Goal: Task Accomplishment & Management: Use online tool/utility

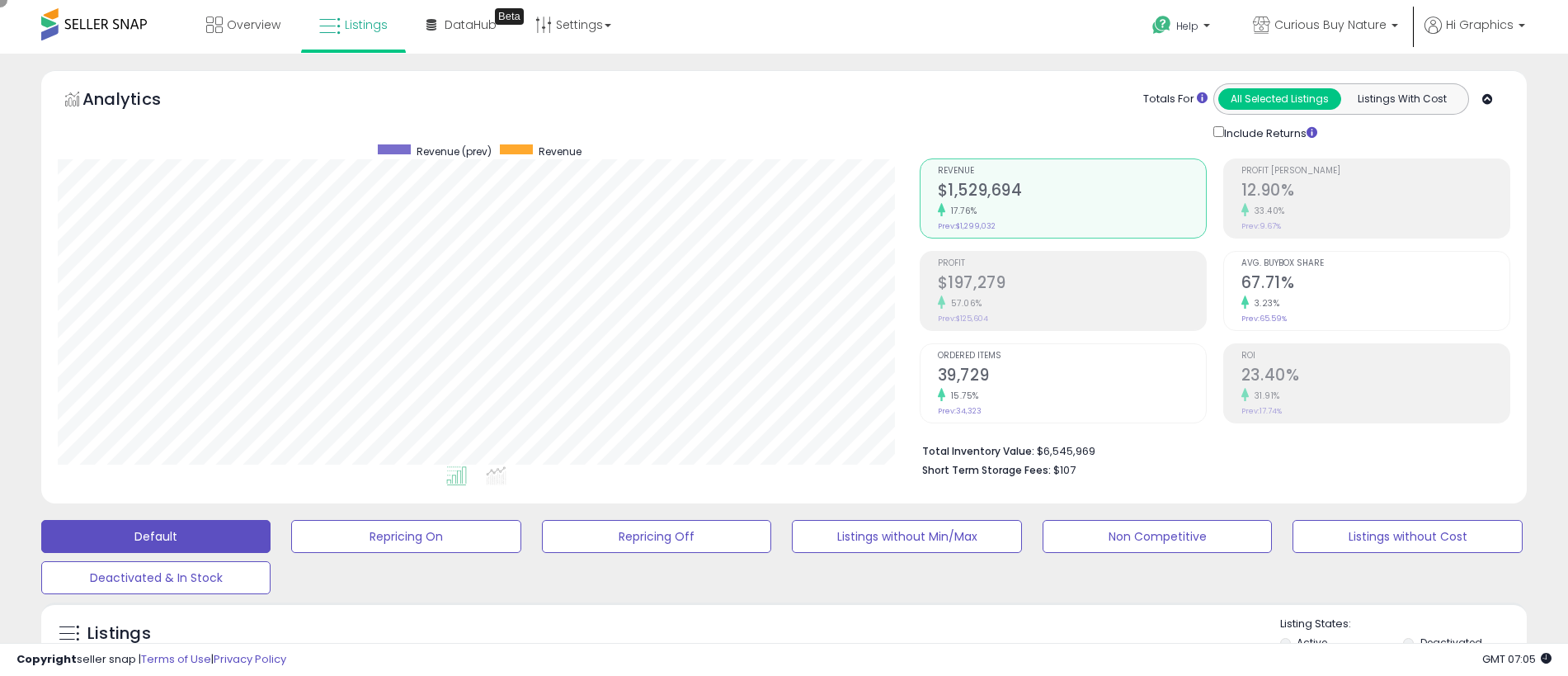
scroll to position [338, 862]
click at [1334, 25] on span "Curious Buy Nature" at bounding box center [1330, 25] width 112 height 17
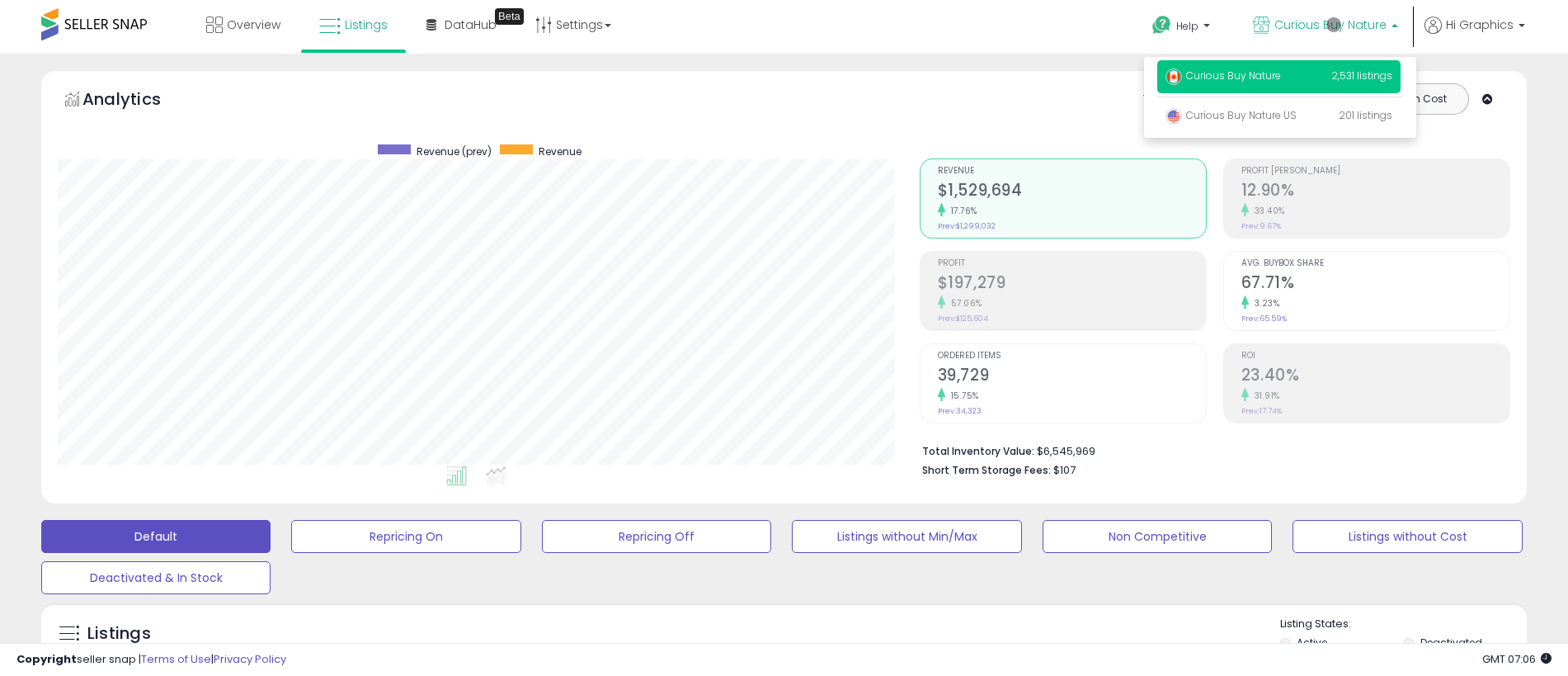
click at [1282, 78] on p "Curious Buy Nature 2,531 listings" at bounding box center [1279, 76] width 243 height 33
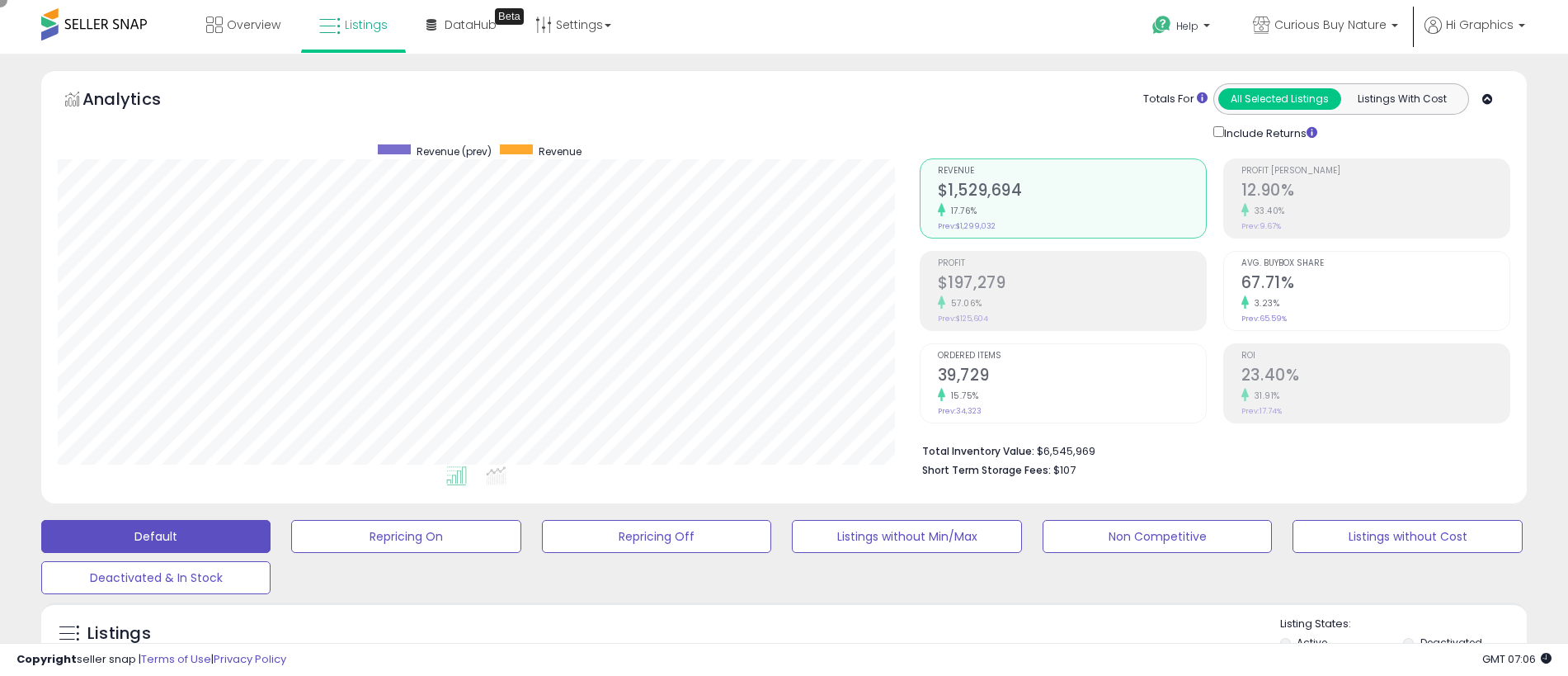
scroll to position [411, 0]
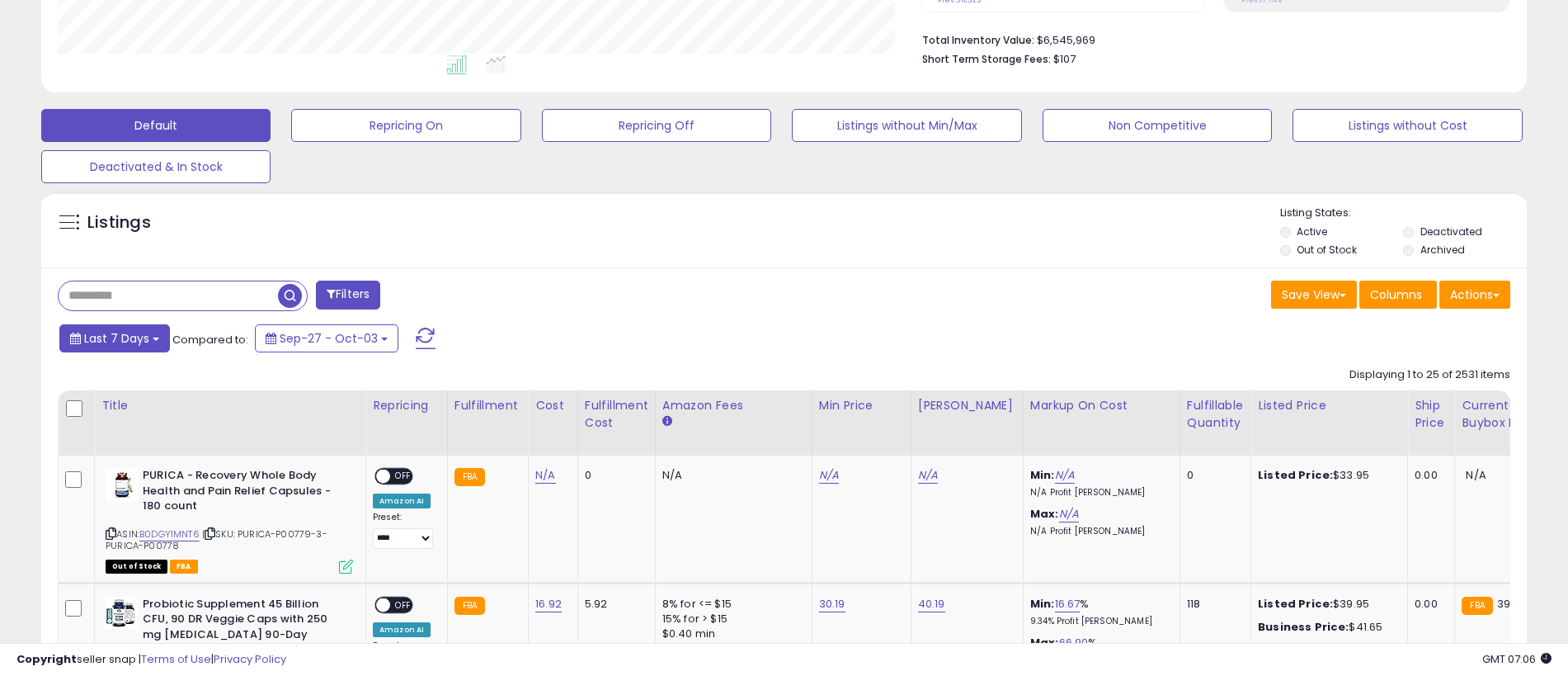
click at [114, 338] on span "Last 7 Days" at bounding box center [116, 338] width 65 height 17
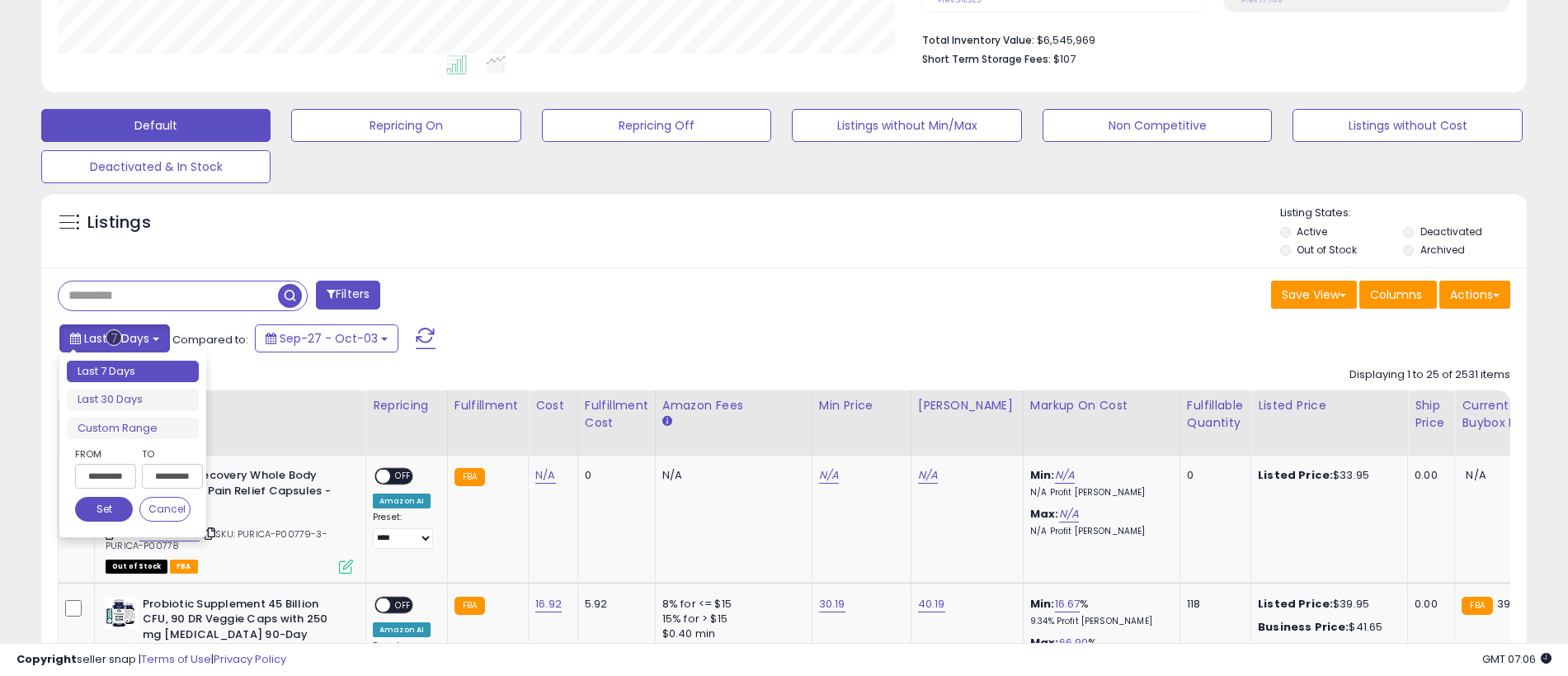
type input "**********"
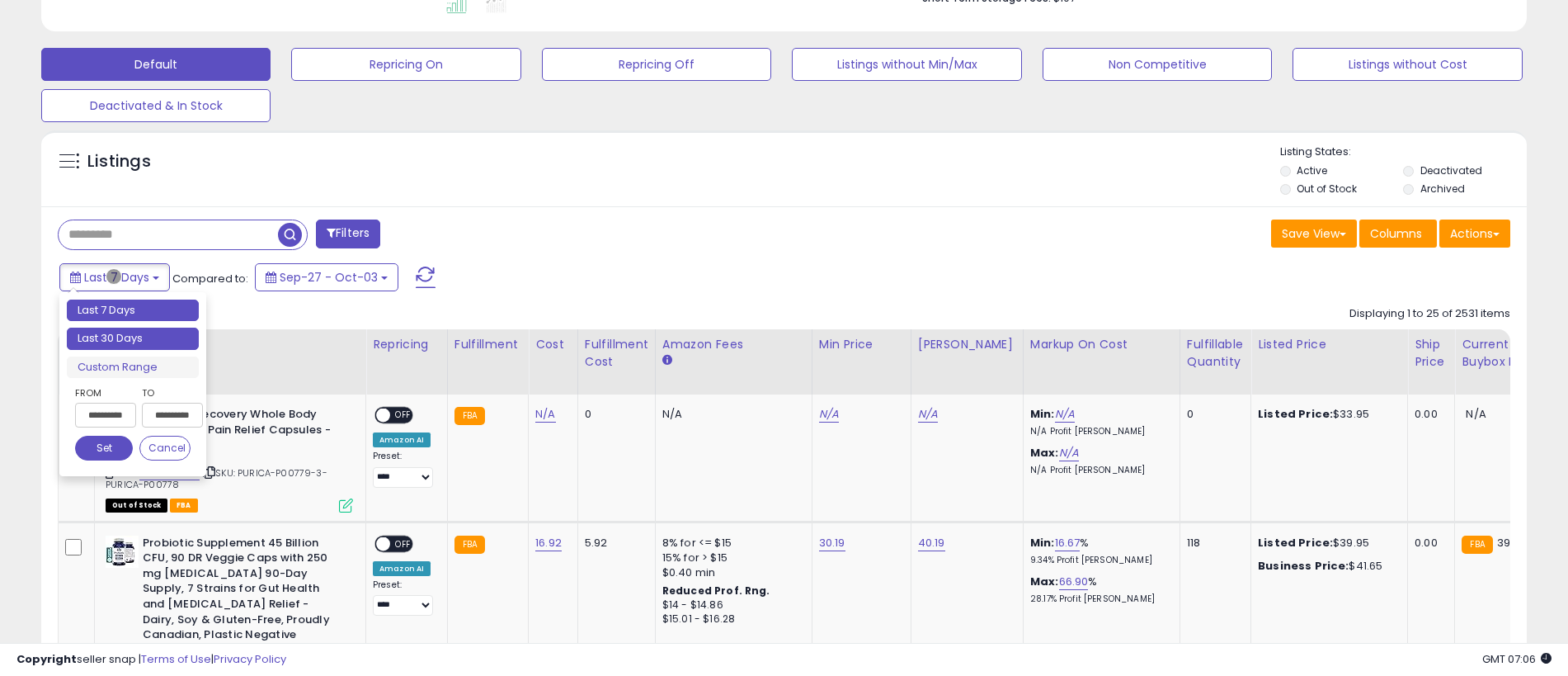
click at [133, 338] on li "Last 30 Days" at bounding box center [132, 338] width 132 height 22
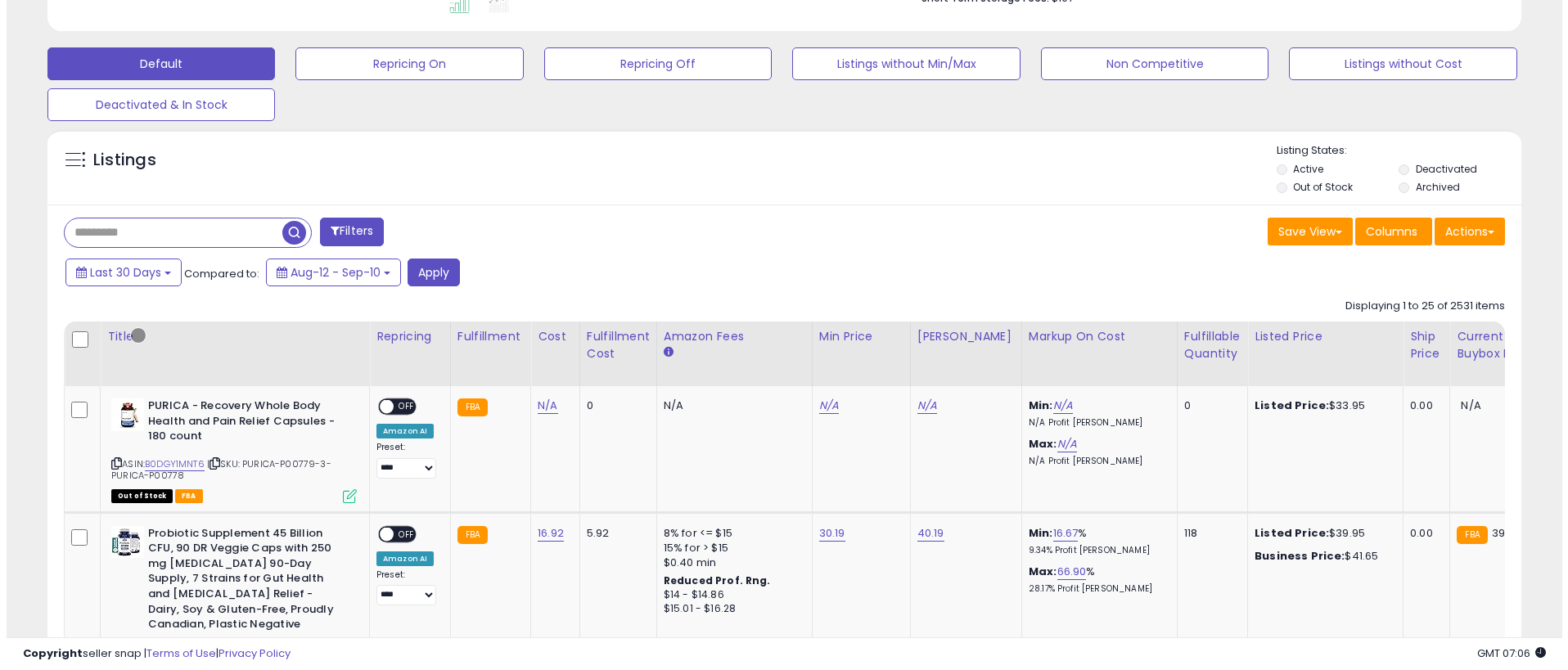
scroll to position [364, 0]
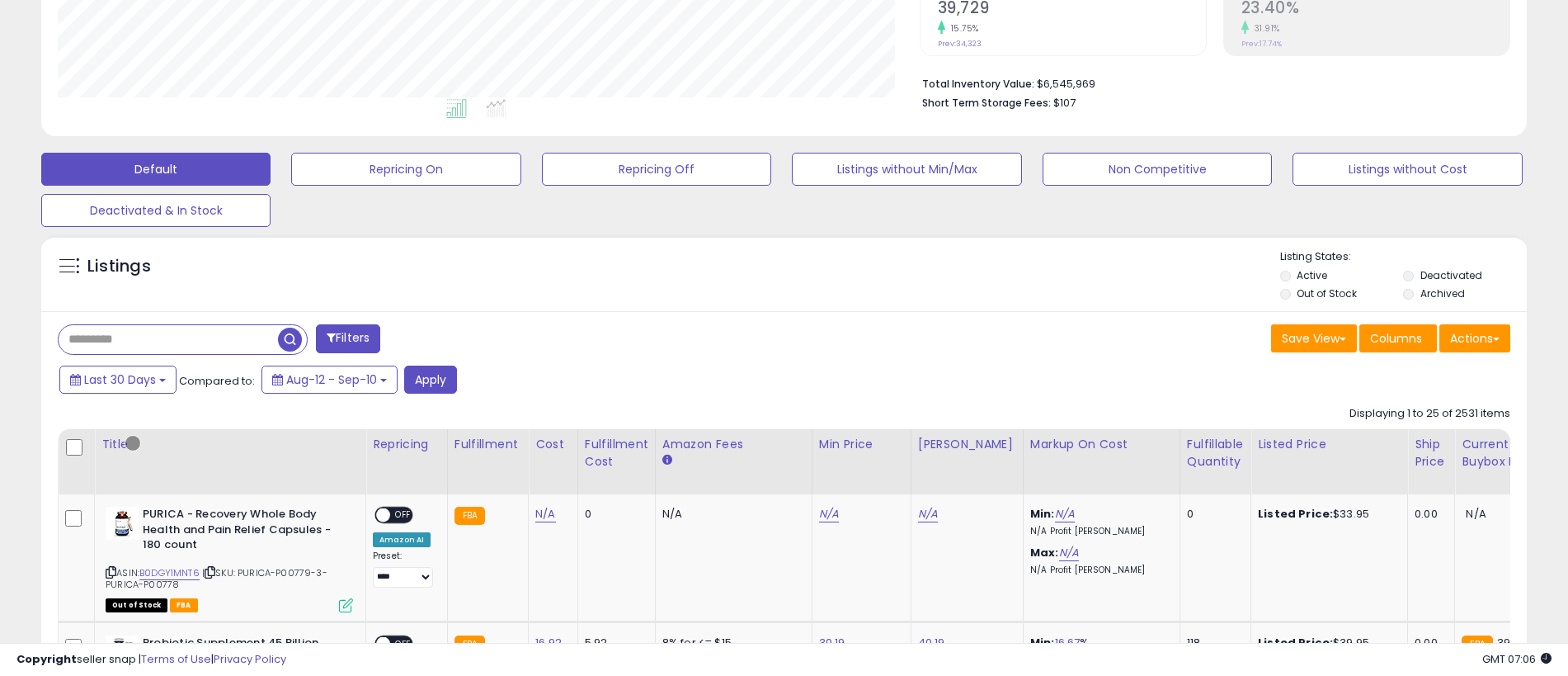
click at [350, 338] on button "Filters" at bounding box center [347, 338] width 64 height 29
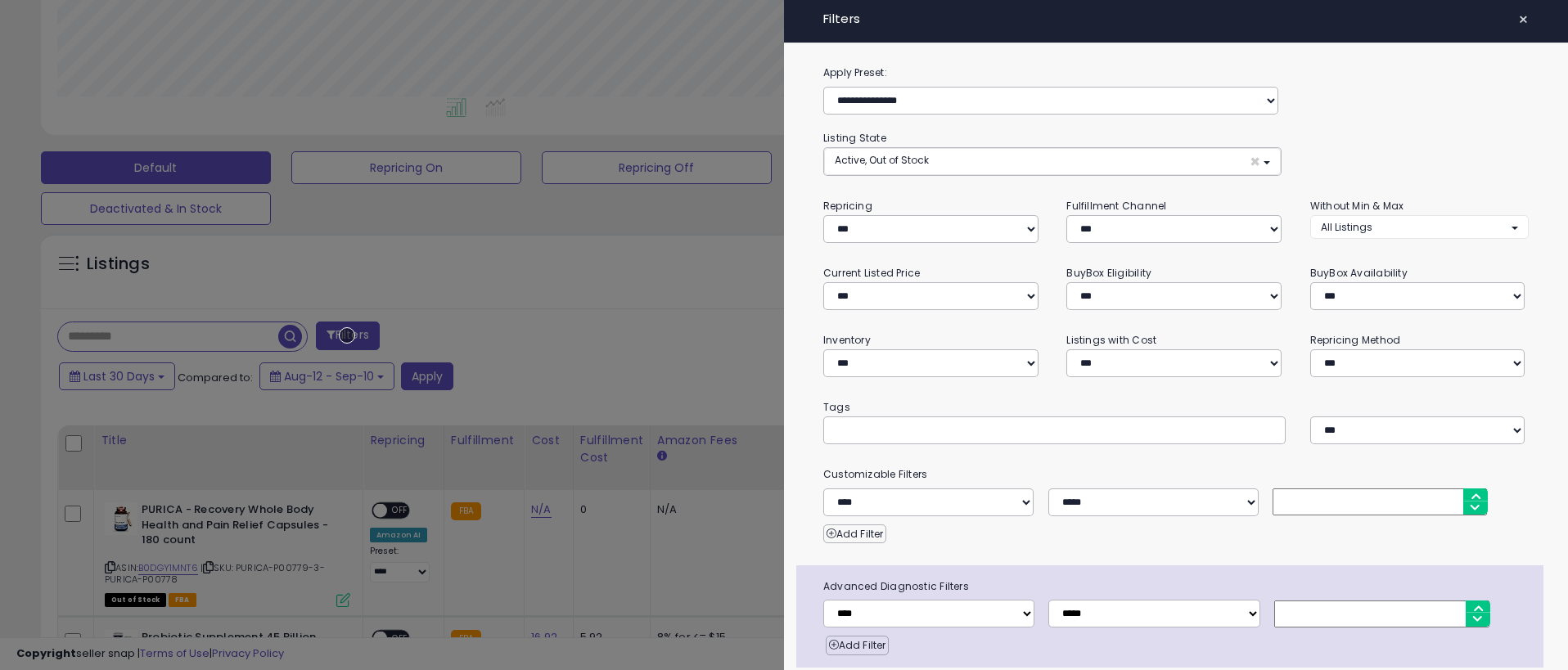
scroll to position [64, 0]
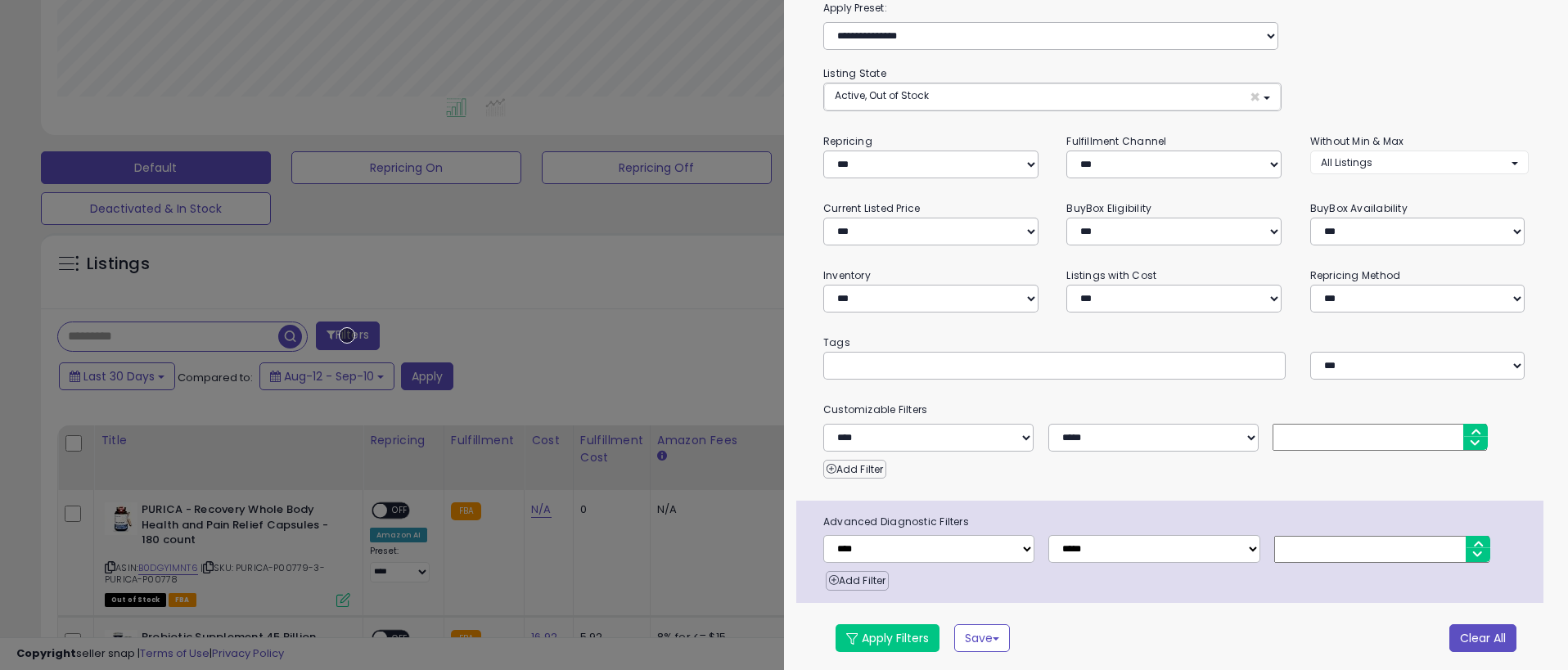
click at [1471, 635] on button "Clear All" at bounding box center [1482, 638] width 67 height 28
select select "*"
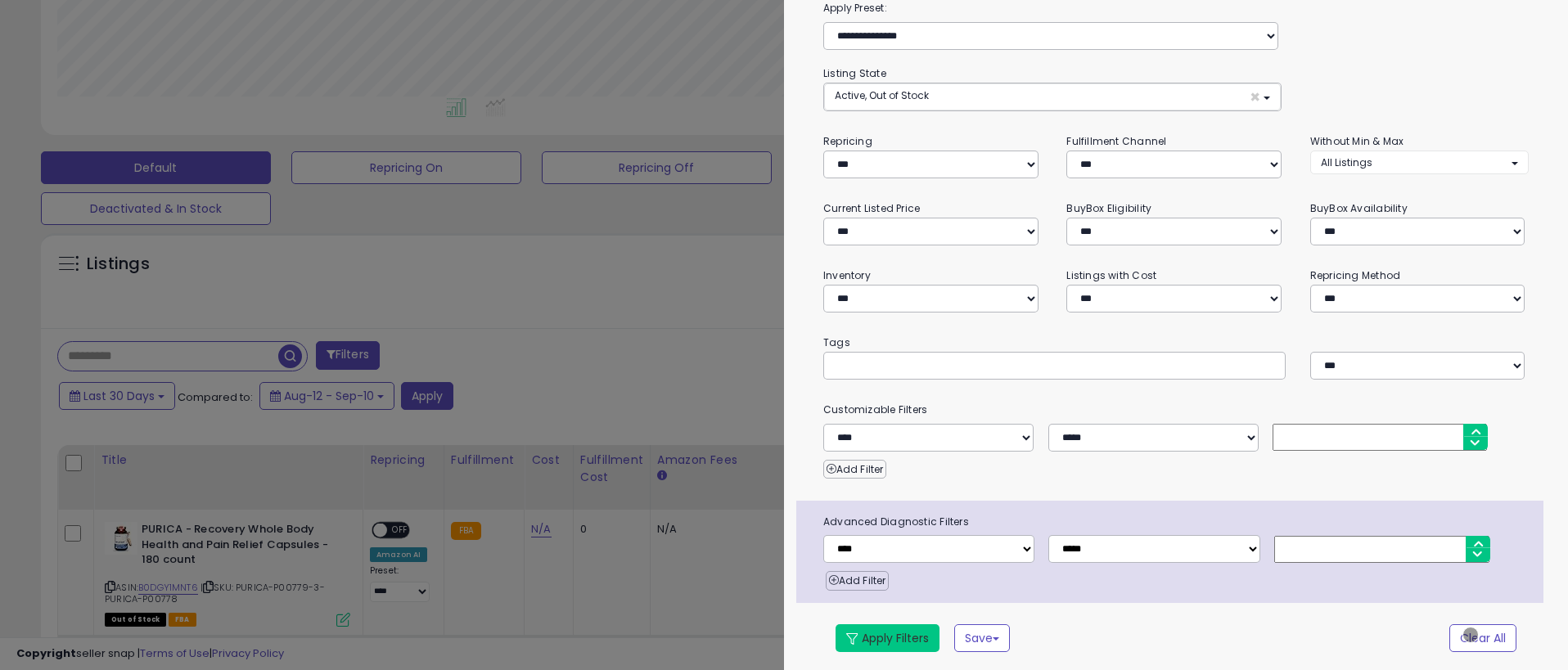
click at [887, 635] on button "Apply Filters" at bounding box center [887, 638] width 104 height 28
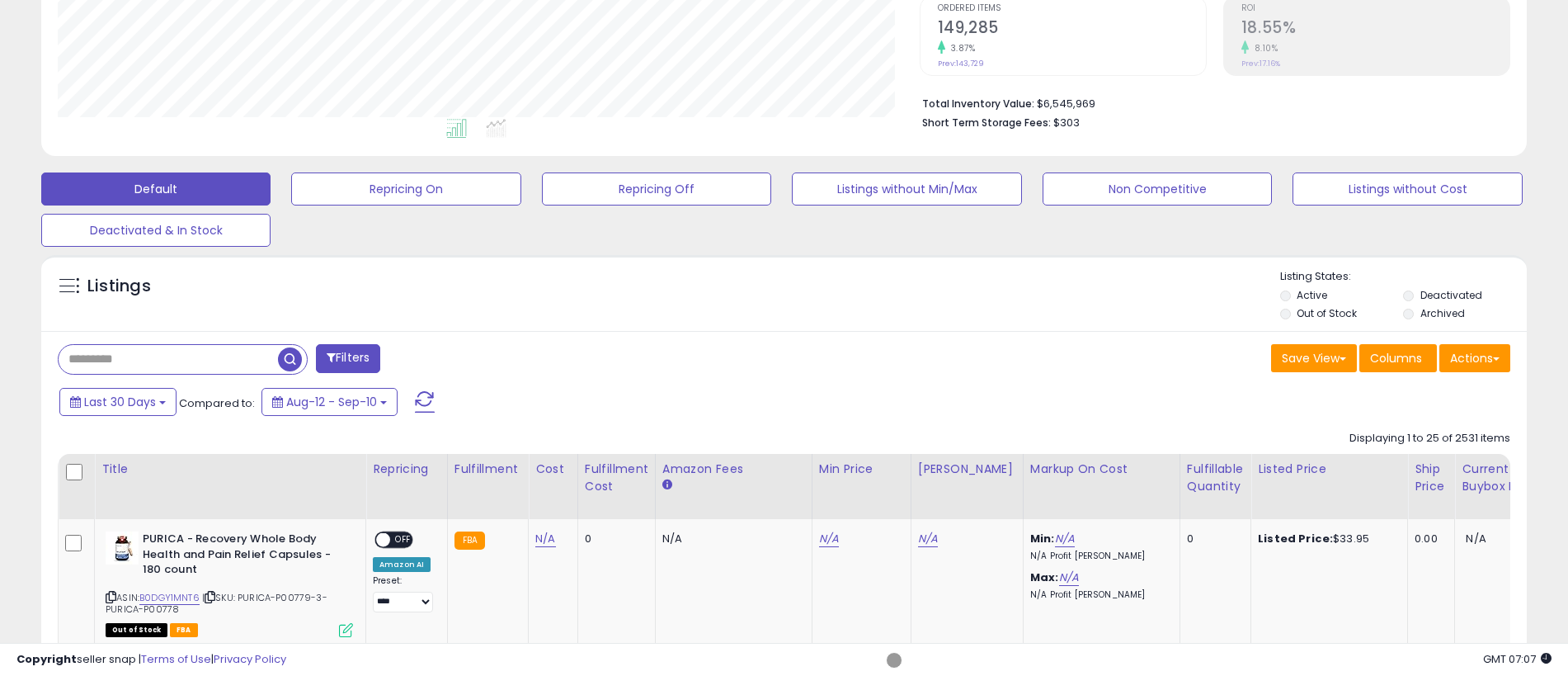
scroll to position [367, 0]
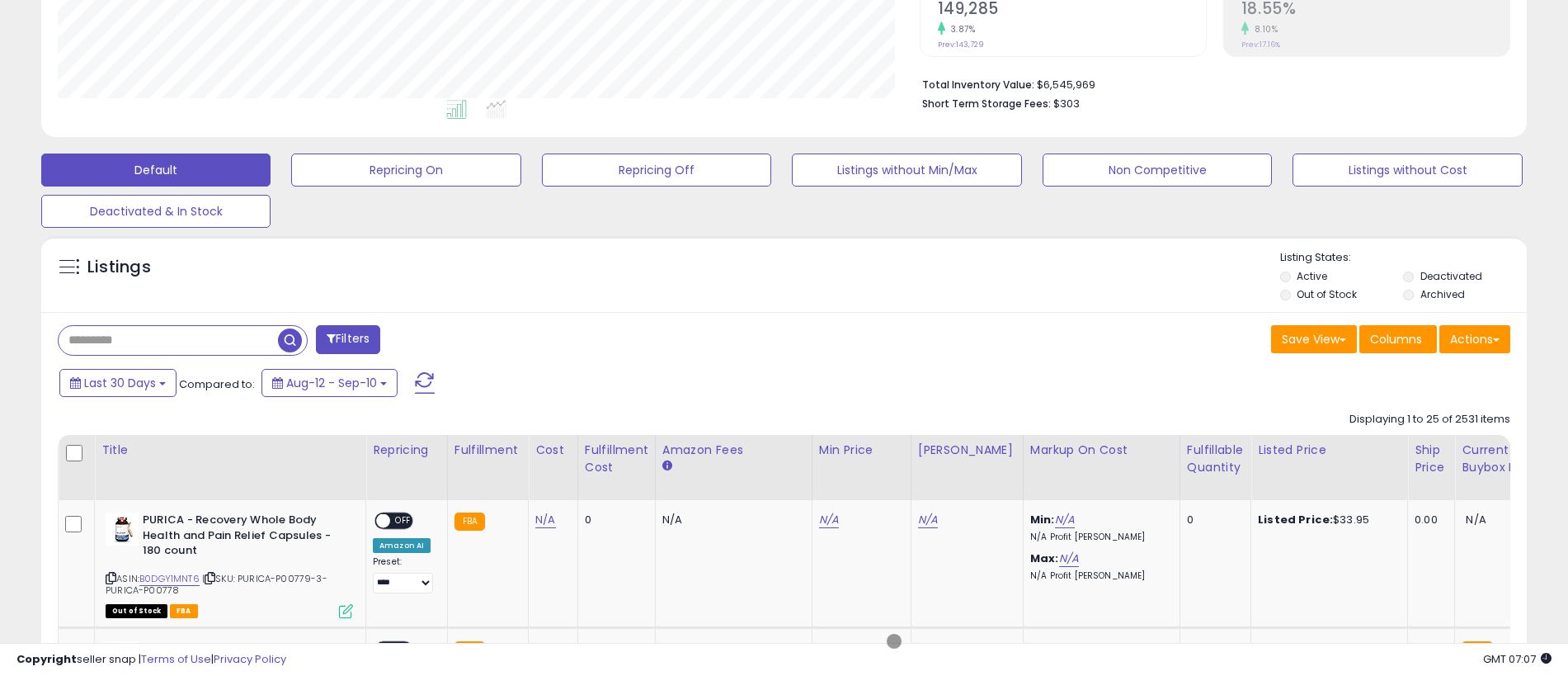
click at [291, 338] on span "button" at bounding box center [290, 340] width 24 height 24
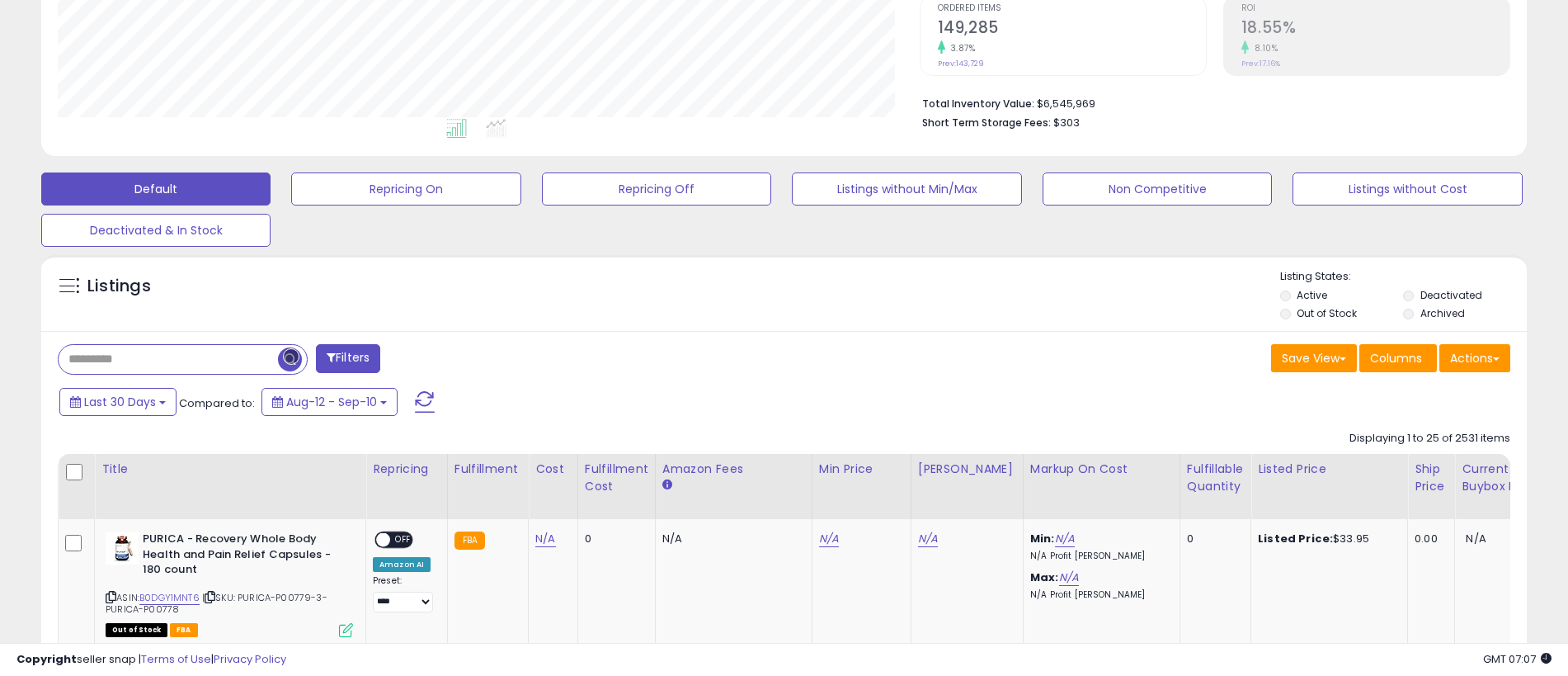
scroll to position [368, 0]
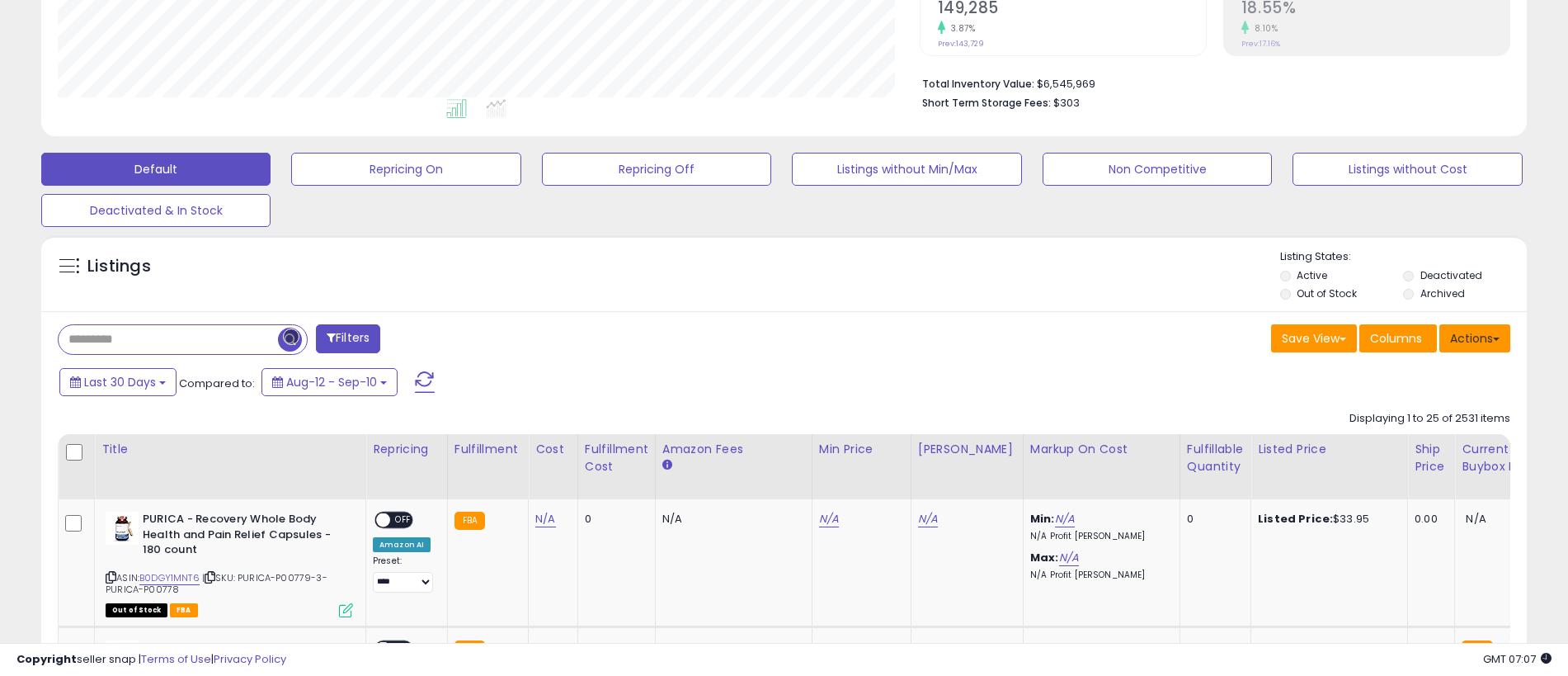
click at [1475, 338] on button "Actions" at bounding box center [1474, 338] width 71 height 28
click at [1407, 443] on link "Export All Columns" at bounding box center [1407, 443] width 180 height 26
